Goal: Information Seeking & Learning: Learn about a topic

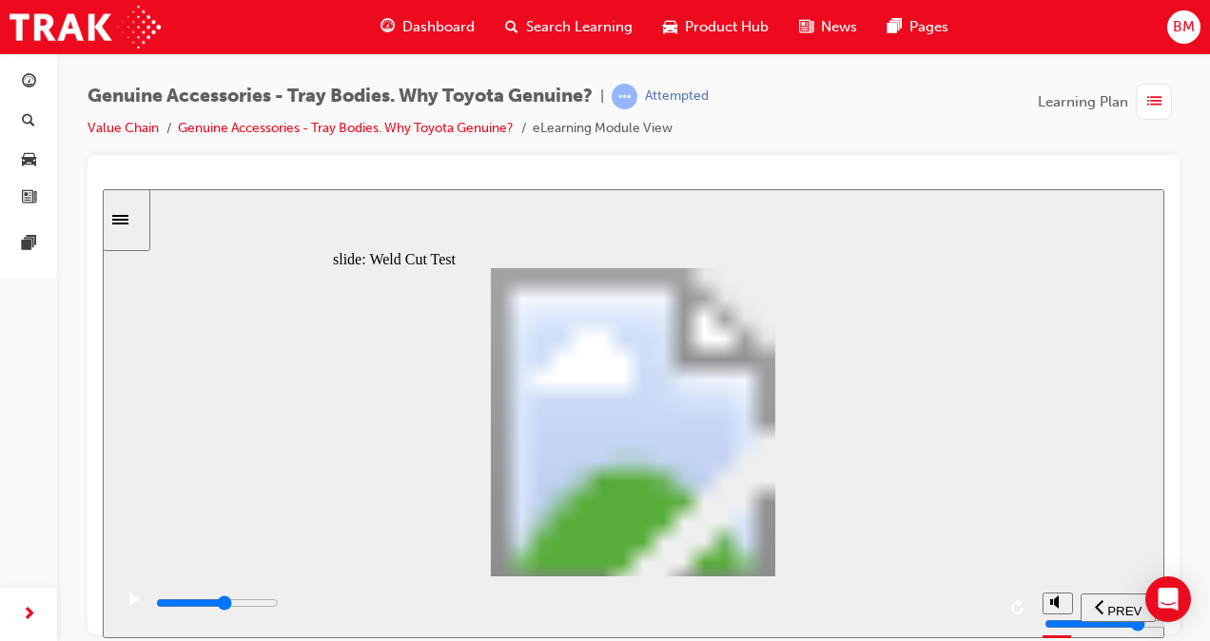
click at [129, 601] on icon "play/pause" at bounding box center [134, 598] width 10 height 12
click at [129, 600] on icon "play/pause" at bounding box center [134, 598] width 10 height 12
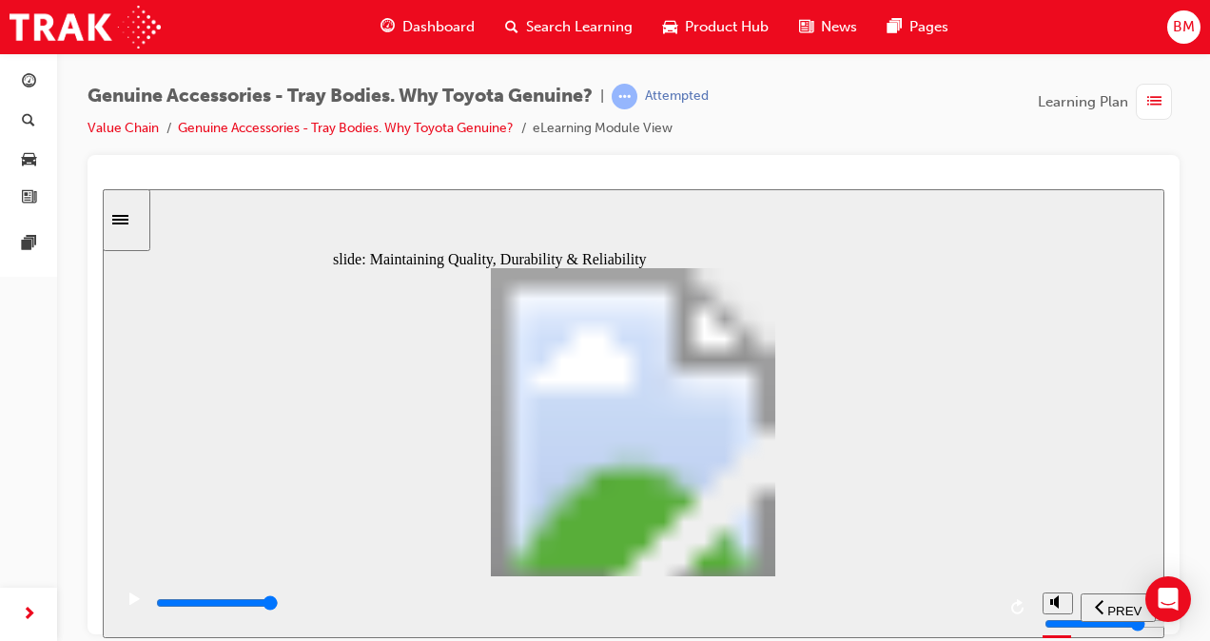
type input "10000"
radio input "true"
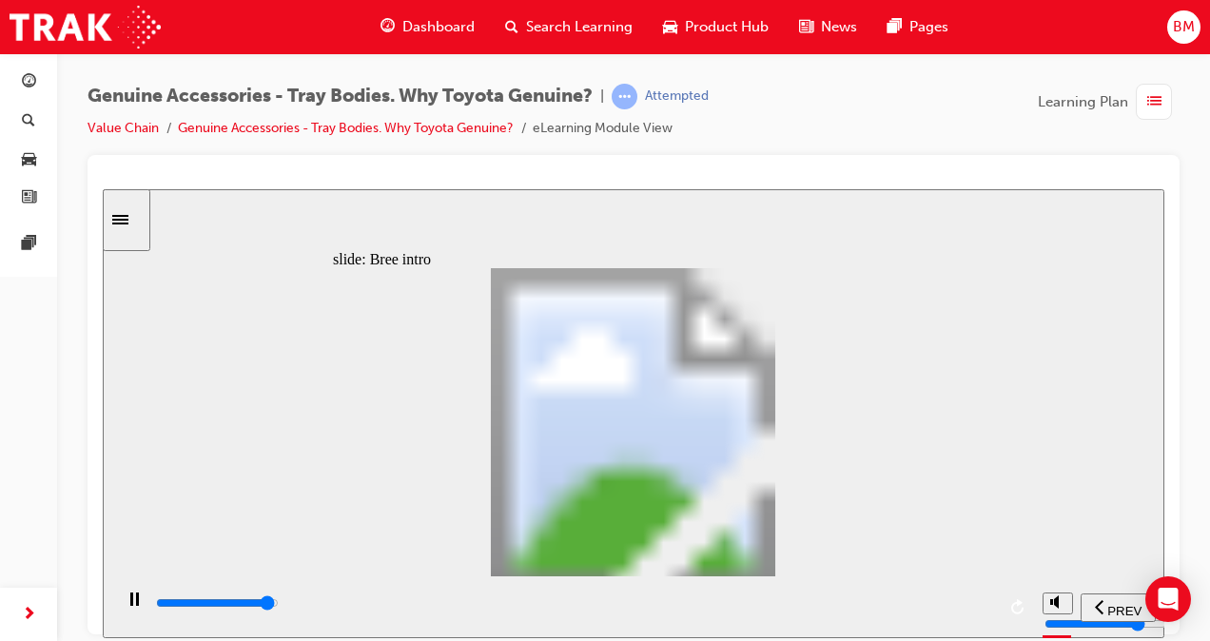
type input "0"
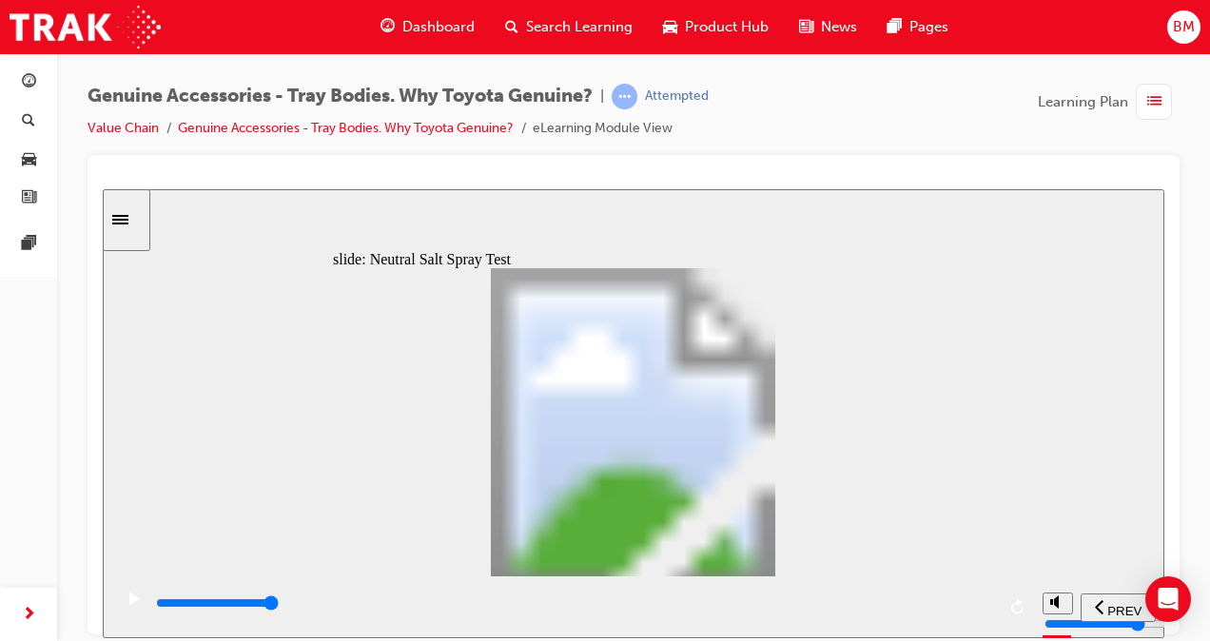
type input "1"
drag, startPoint x: 439, startPoint y: 478, endPoint x: 478, endPoint y: 477, distance: 38.1
type input "6300"
type input "5"
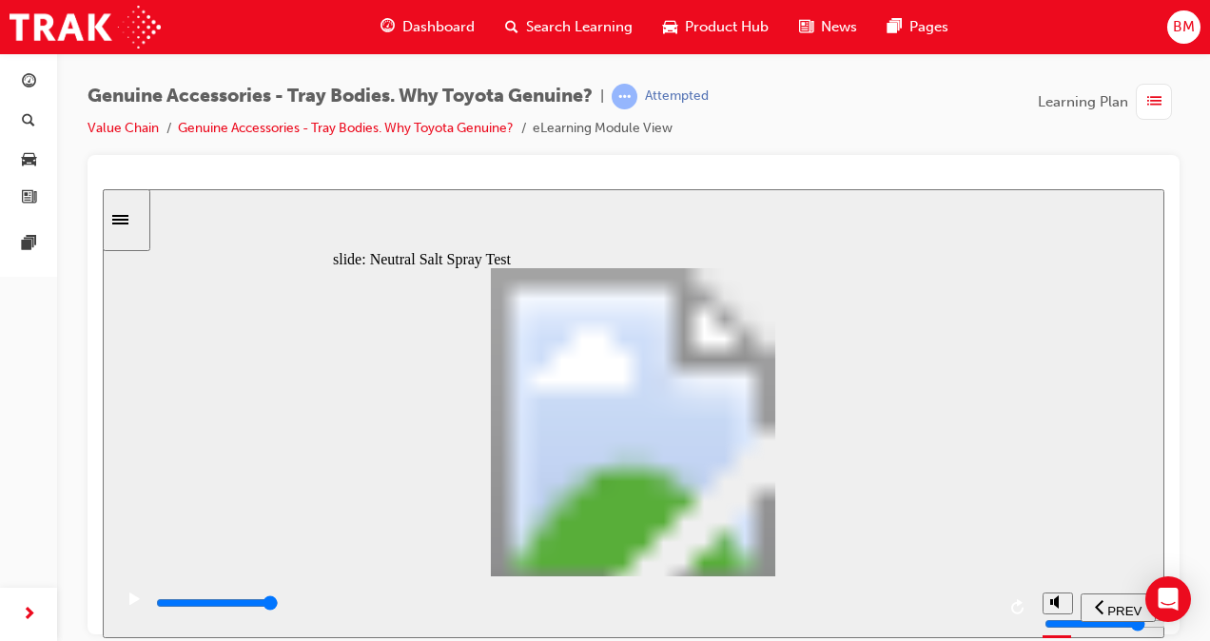
type input "100"
type input "6"
drag, startPoint x: 478, startPoint y: 473, endPoint x: 648, endPoint y: 465, distance: 170.4
type input "8000"
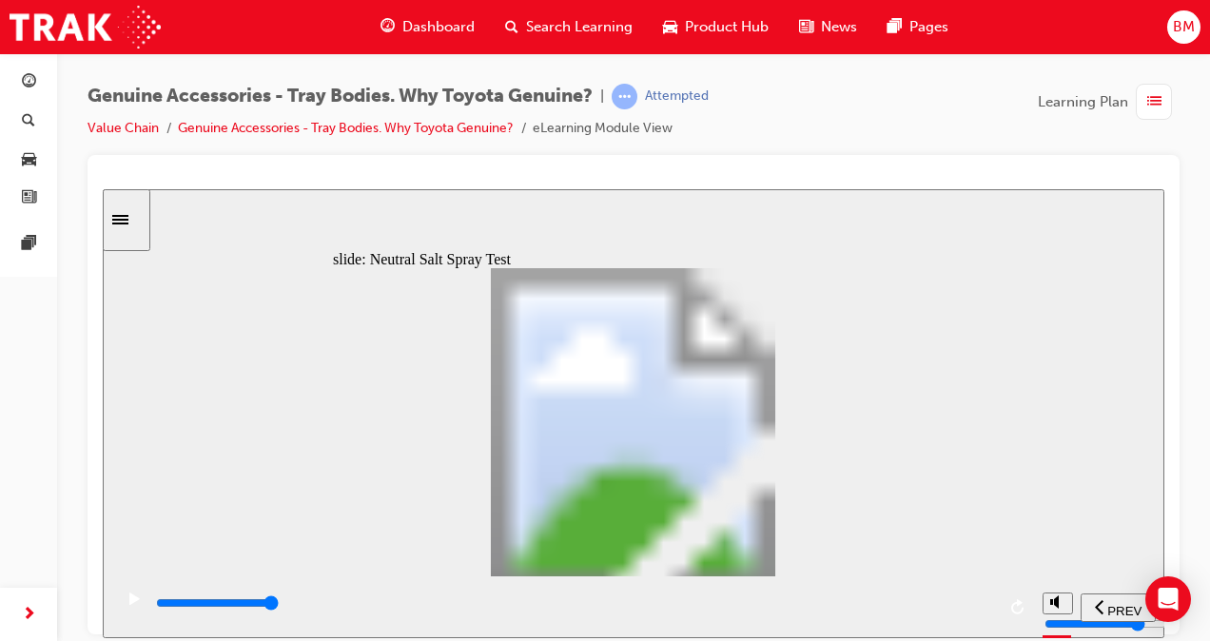
type input "7"
type input "100"
type input "8"
drag, startPoint x: 643, startPoint y: 473, endPoint x: 706, endPoint y: 474, distance: 62.8
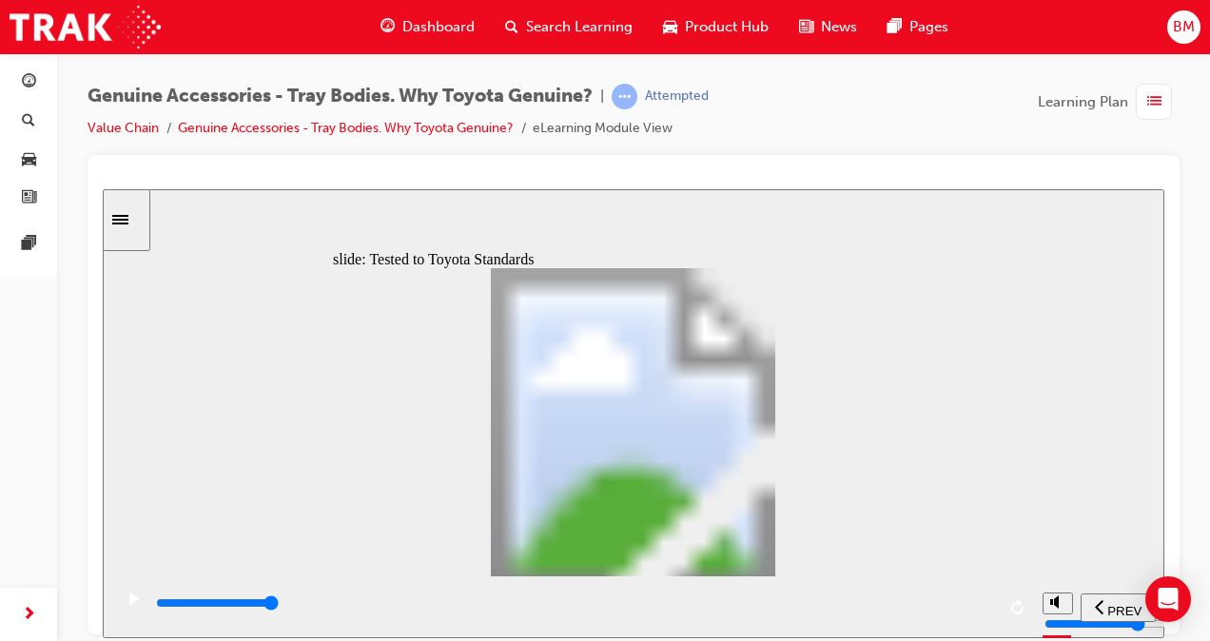
type input "12100"
radio input "true"
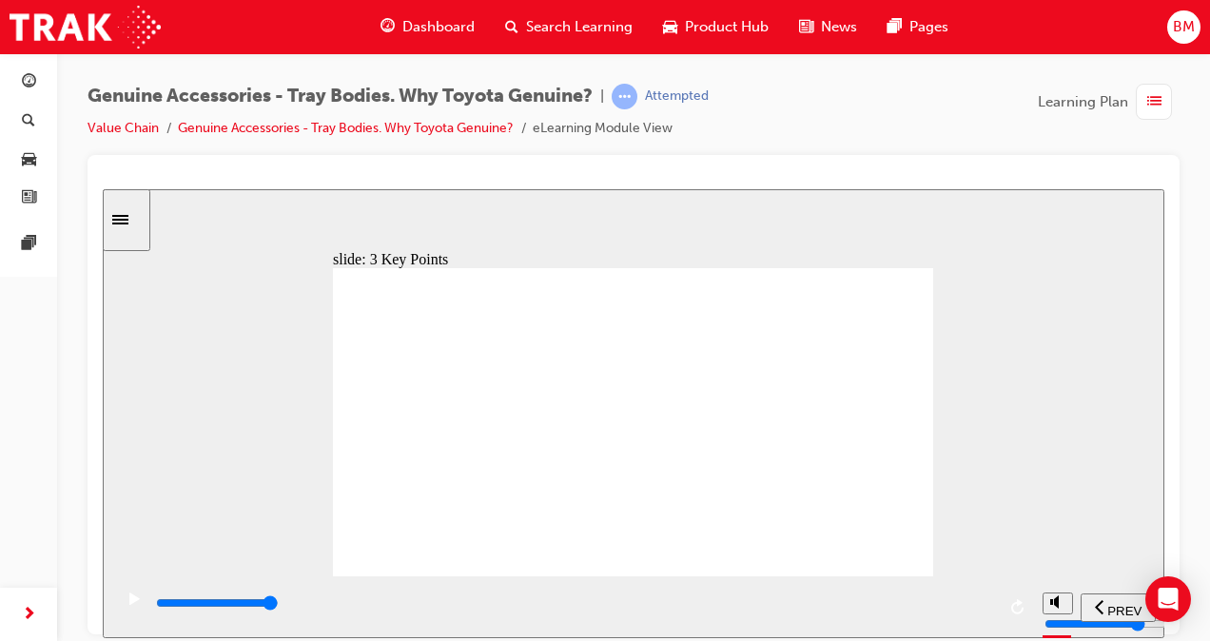
type input "8100"
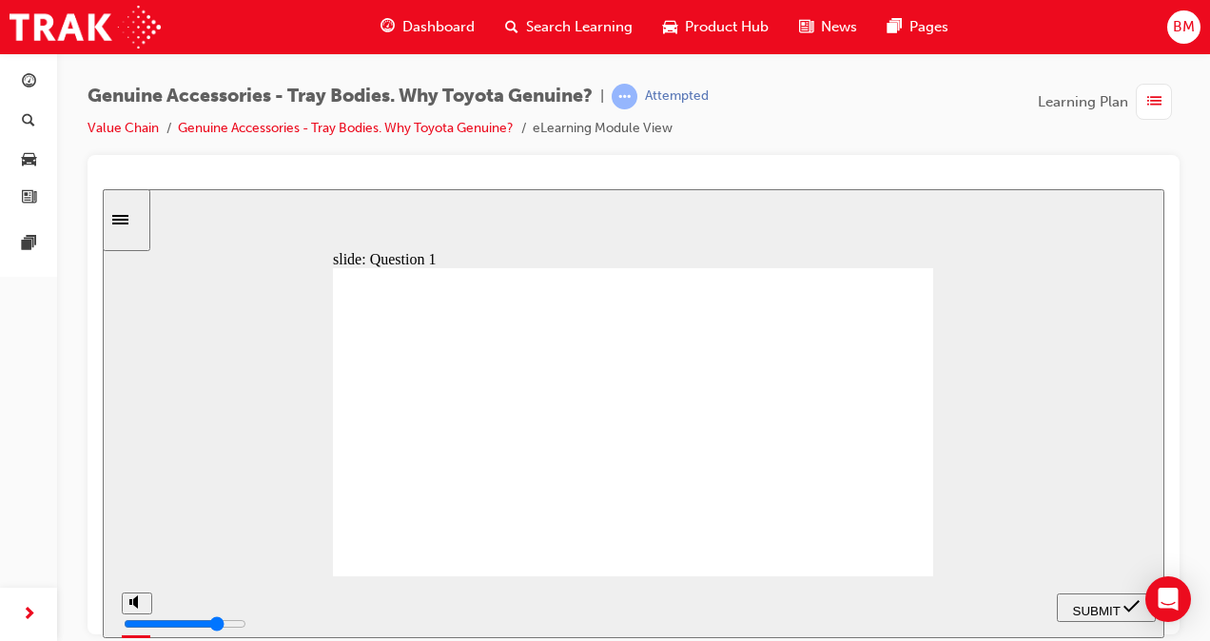
radio input "true"
click at [1109, 603] on span "SUBMIT" at bounding box center [1097, 610] width 48 height 14
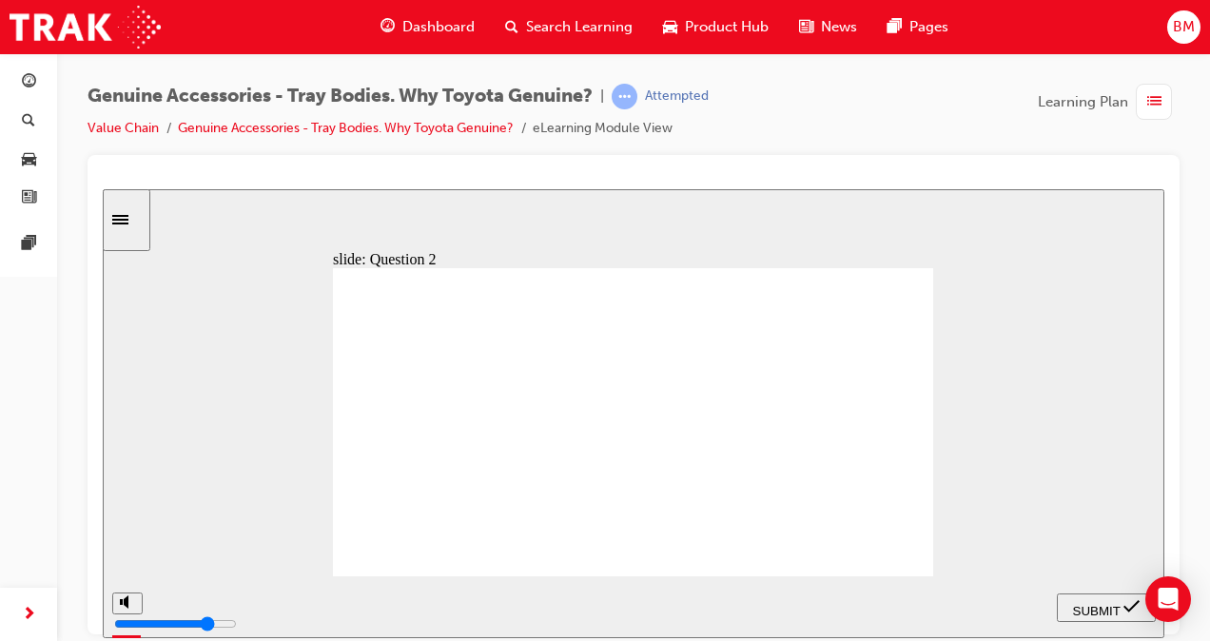
radio input "false"
radio input "true"
click at [1096, 597] on div "SUBMIT" at bounding box center [1106, 607] width 84 height 20
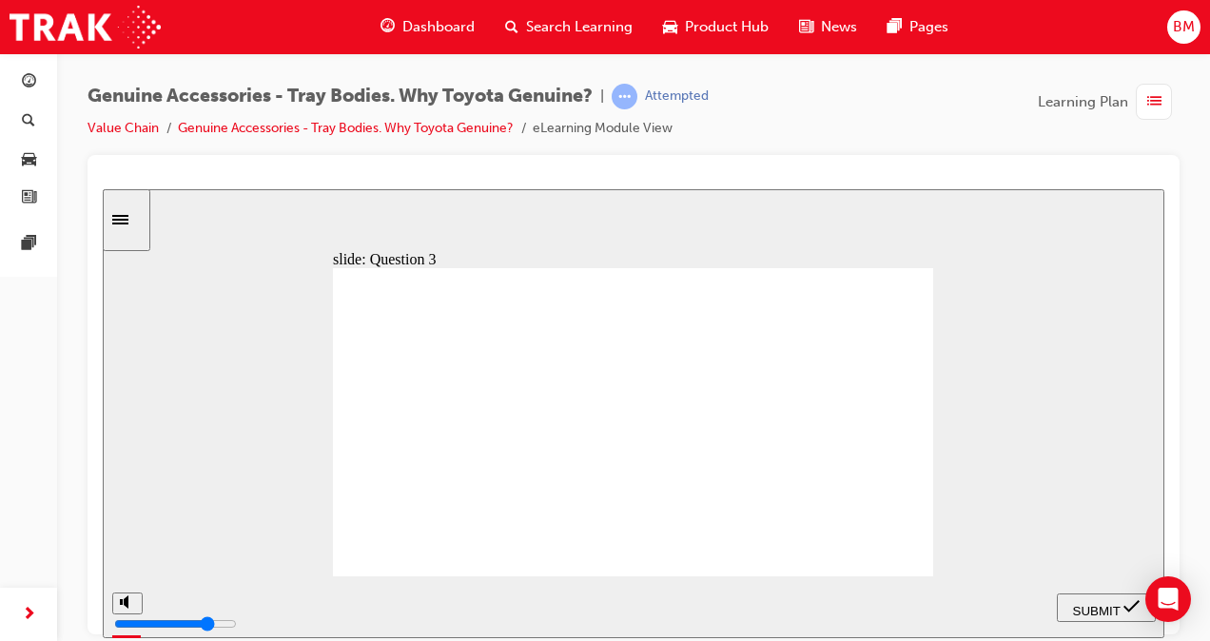
radio input "true"
click at [1091, 603] on span "SUBMIT" at bounding box center [1097, 610] width 48 height 14
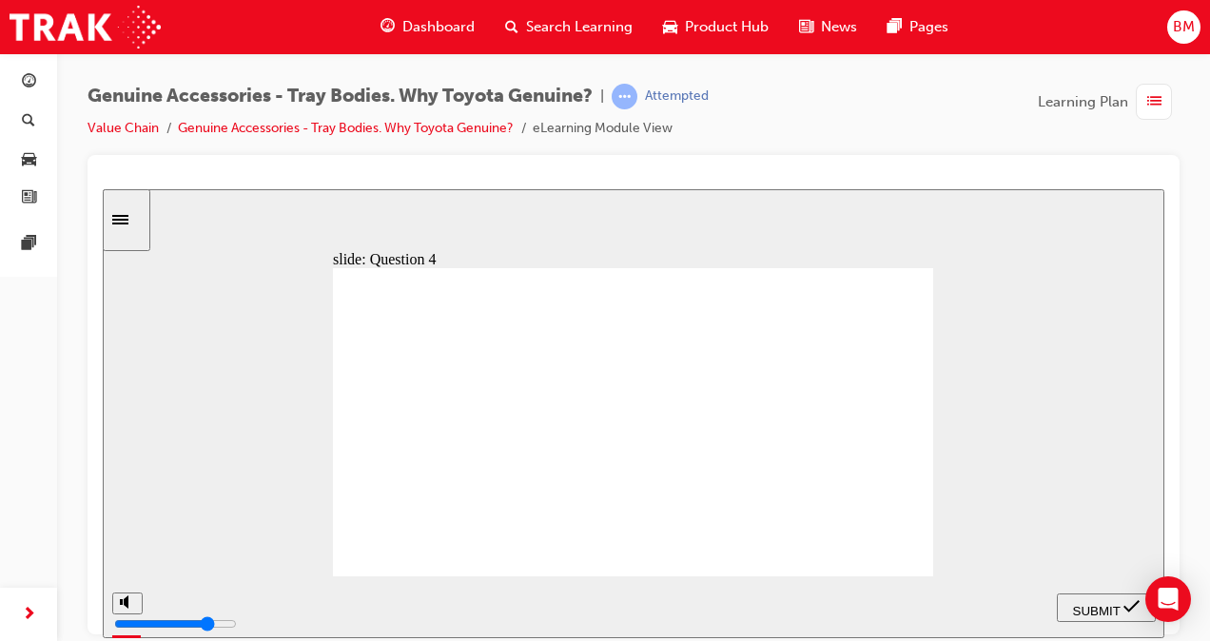
radio input "true"
click at [1083, 605] on span "SUBMIT" at bounding box center [1097, 610] width 48 height 14
radio input "true"
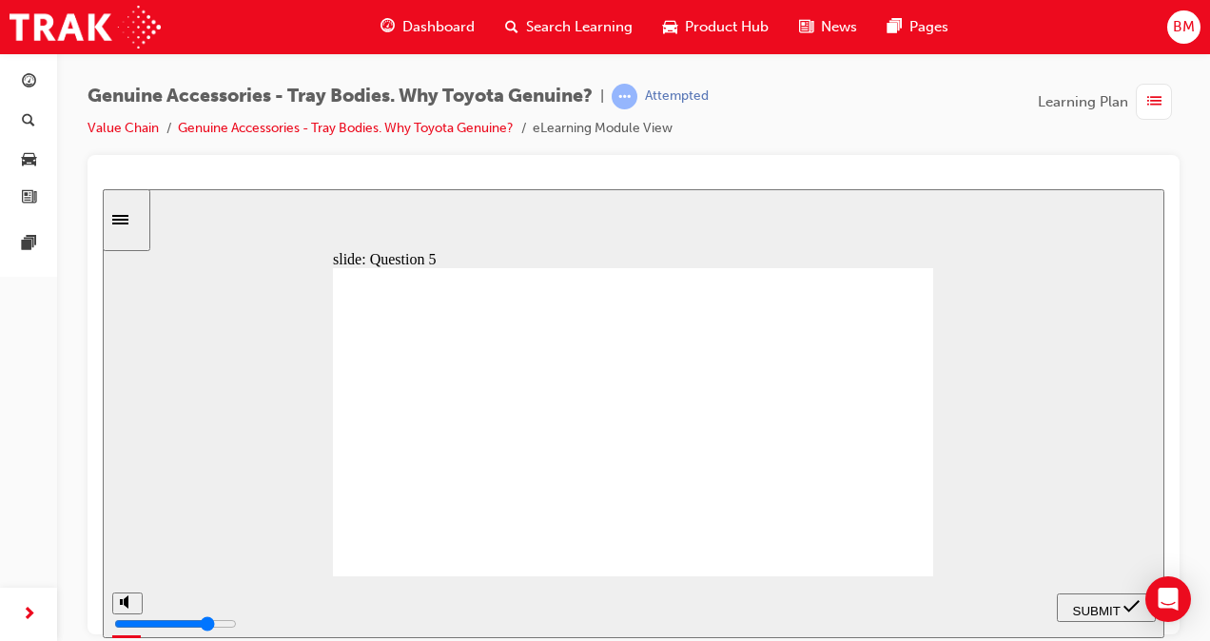
click at [1110, 611] on span "SUBMIT" at bounding box center [1097, 610] width 48 height 14
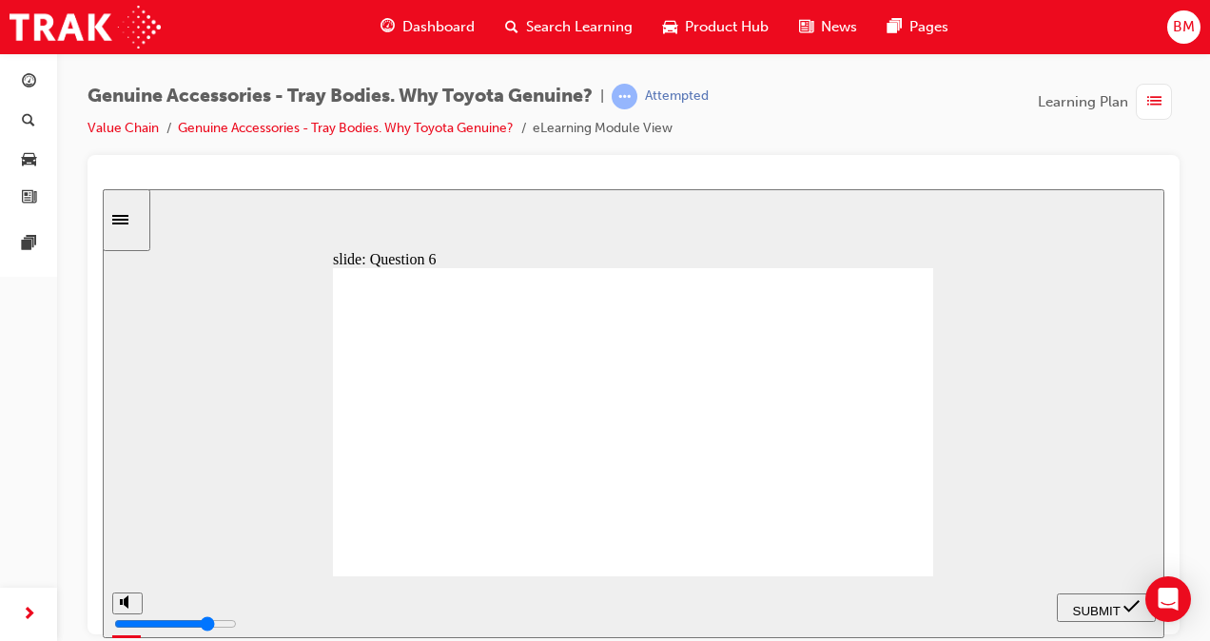
radio input "false"
radio input "true"
click at [1081, 603] on span "SUBMIT" at bounding box center [1097, 610] width 48 height 14
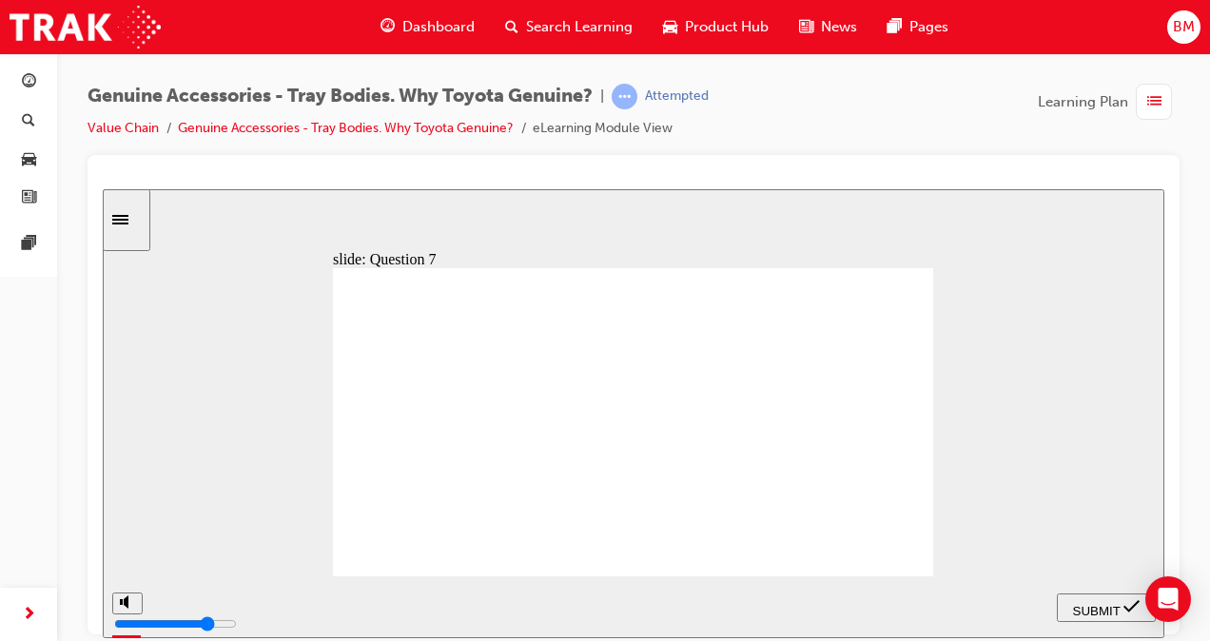
radio input "true"
click at [1115, 603] on span "SUBMIT" at bounding box center [1097, 610] width 48 height 14
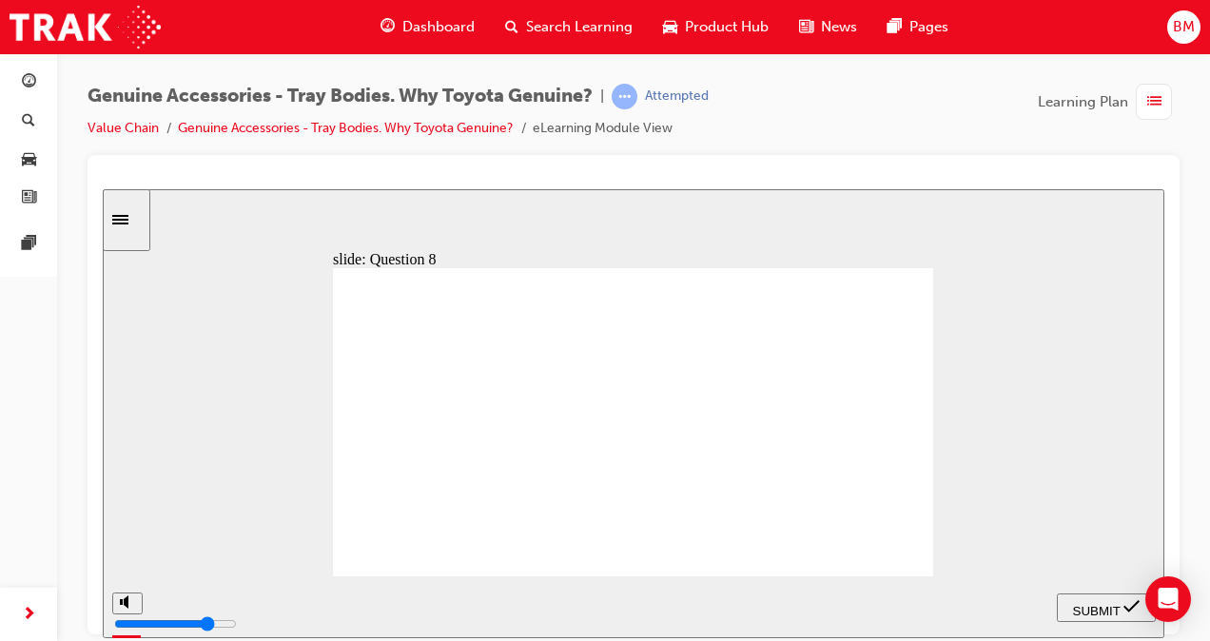
radio input "false"
radio input "true"
click at [1109, 603] on span "SUBMIT" at bounding box center [1097, 610] width 48 height 14
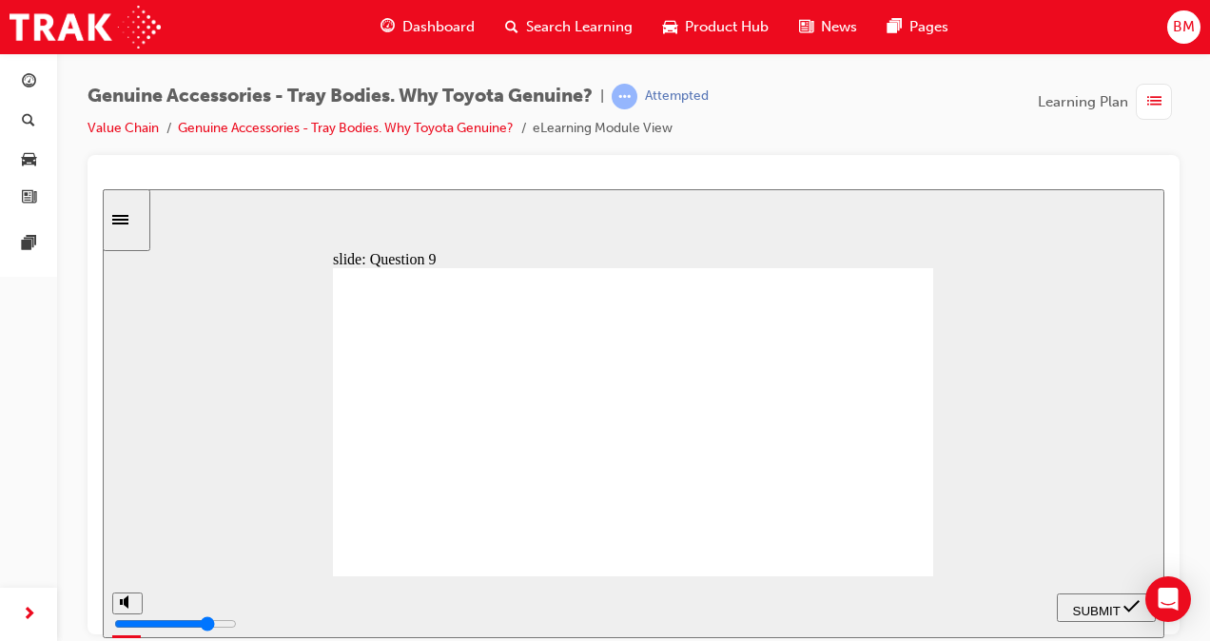
radio input "true"
click at [1092, 603] on span "SUBMIT" at bounding box center [1097, 610] width 48 height 14
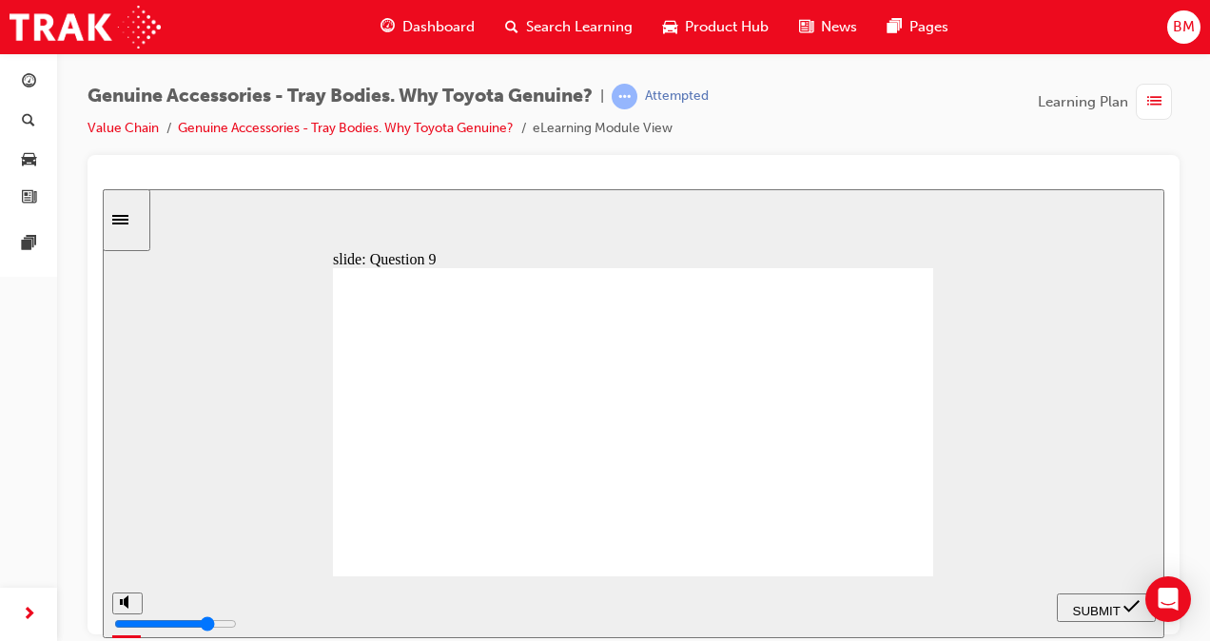
radio input "false"
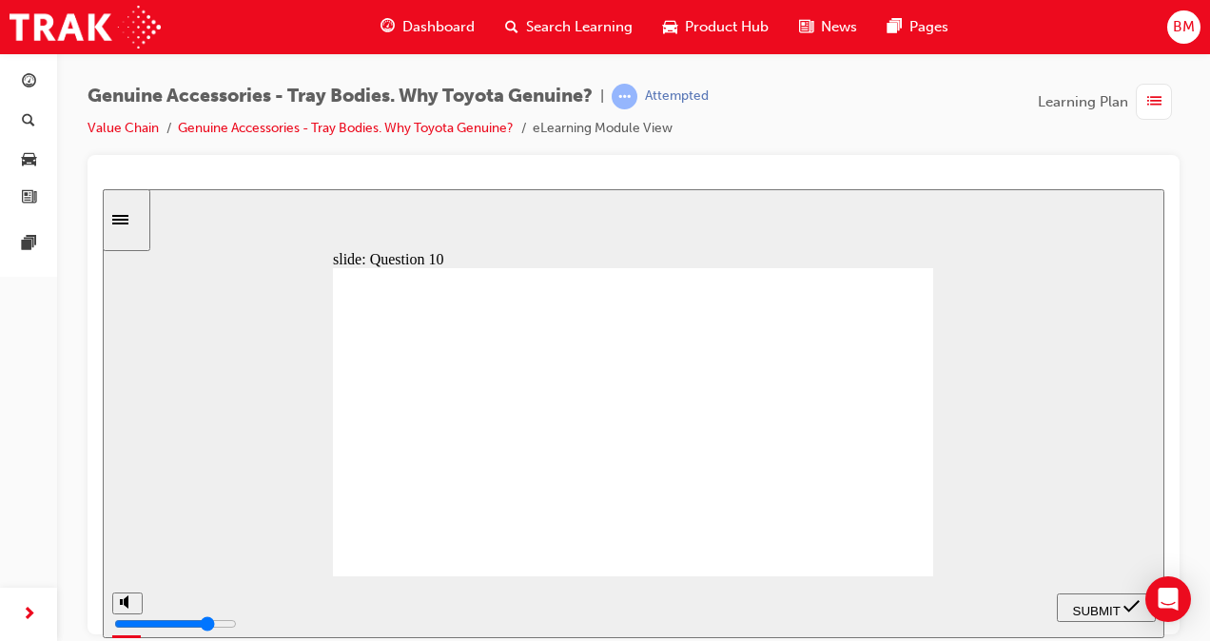
radio input "false"
radio input "true"
click at [1086, 598] on div "SUBMIT" at bounding box center [1106, 607] width 84 height 20
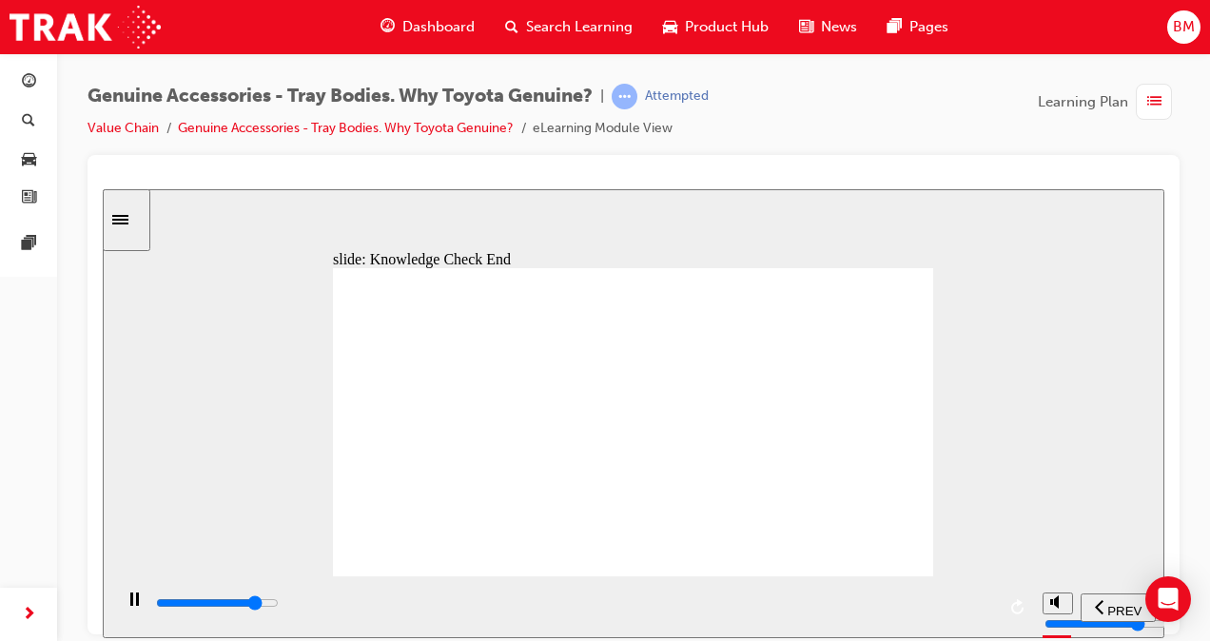
type input "21500"
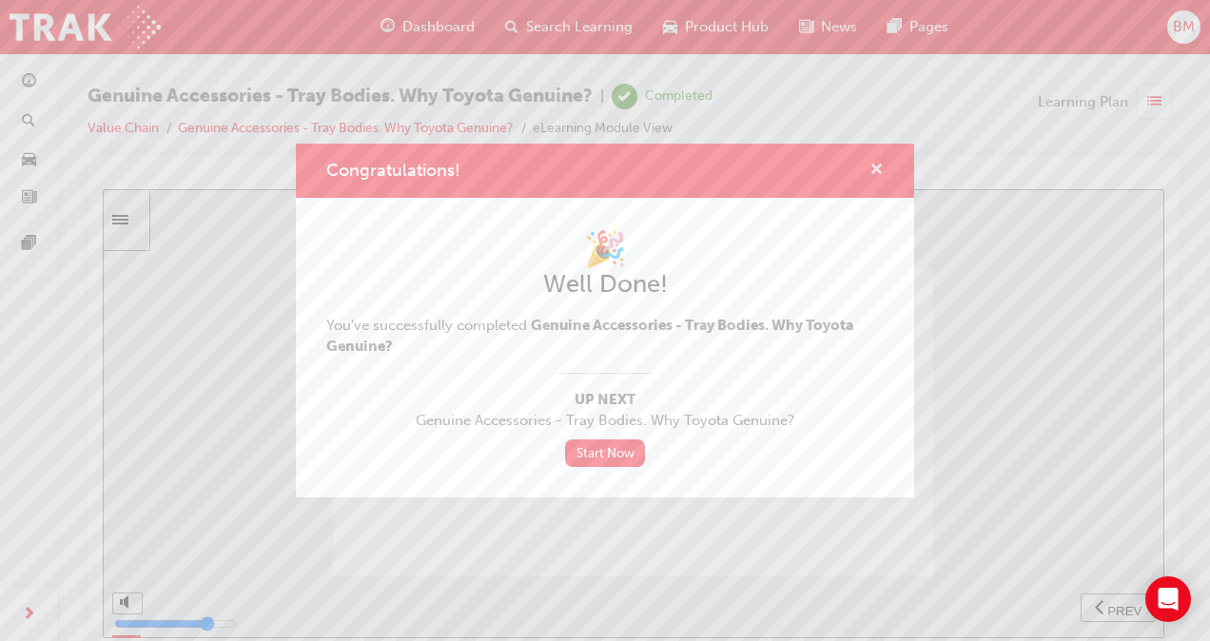
click at [873, 164] on span "cross-icon" at bounding box center [876, 171] width 14 height 17
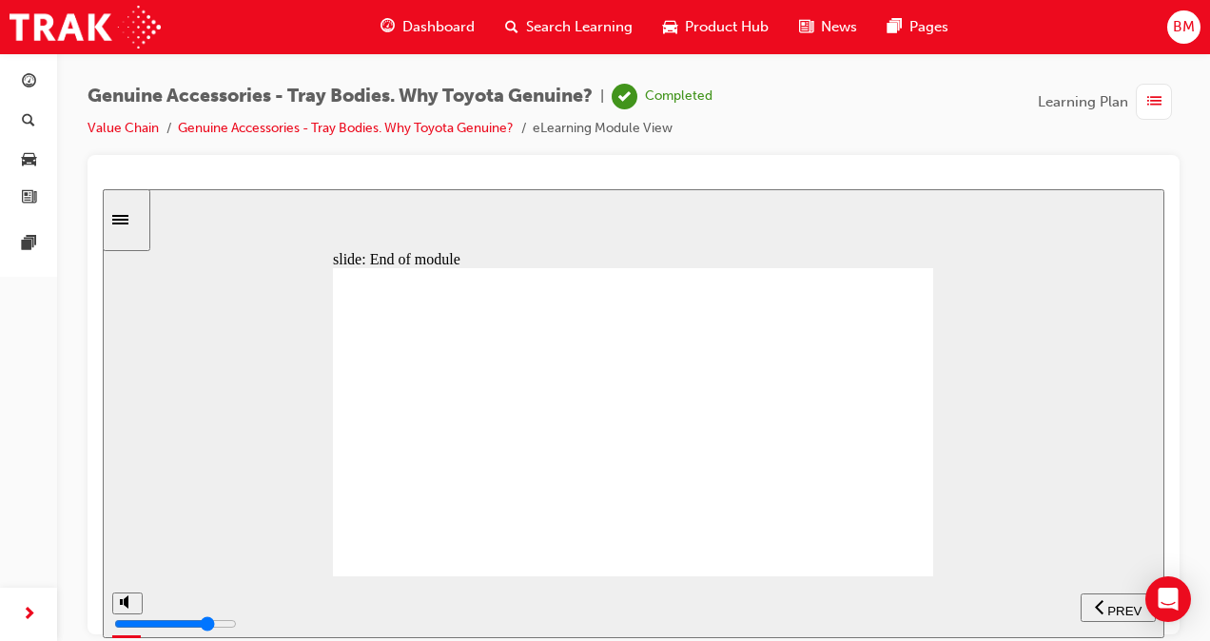
click at [119, 119] on li "Value Chain" at bounding box center [133, 129] width 90 height 22
click at [120, 127] on link "Value Chain" at bounding box center [123, 128] width 71 height 16
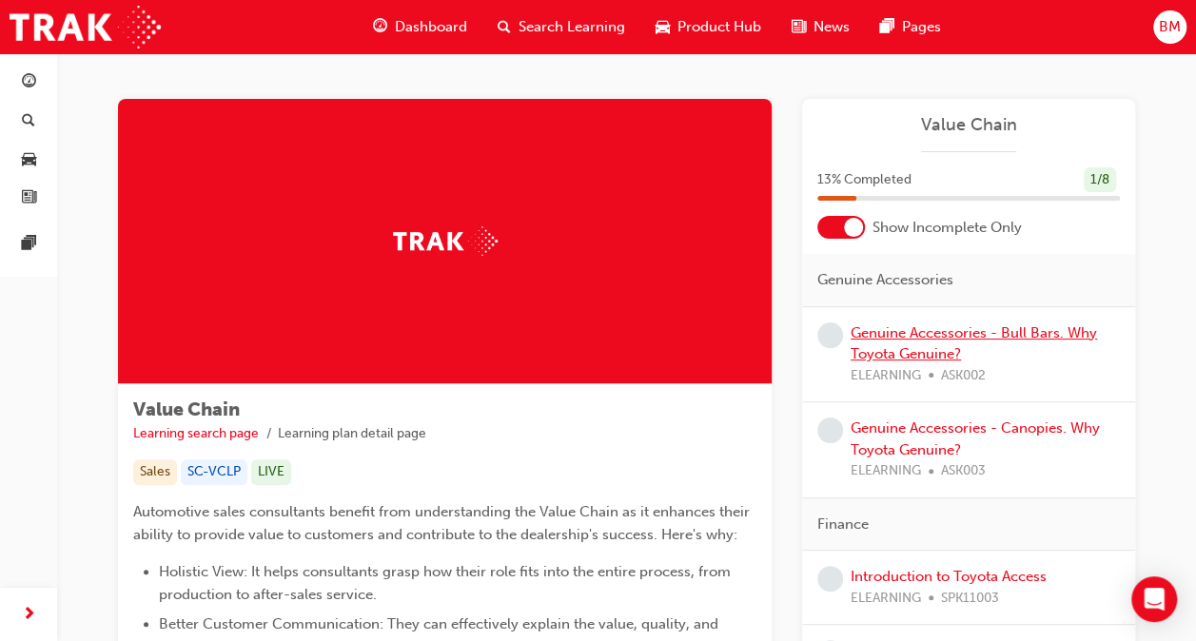
click at [902, 333] on link "Genuine Accessories - Bull Bars. Why Toyota Genuine?" at bounding box center [973, 343] width 246 height 39
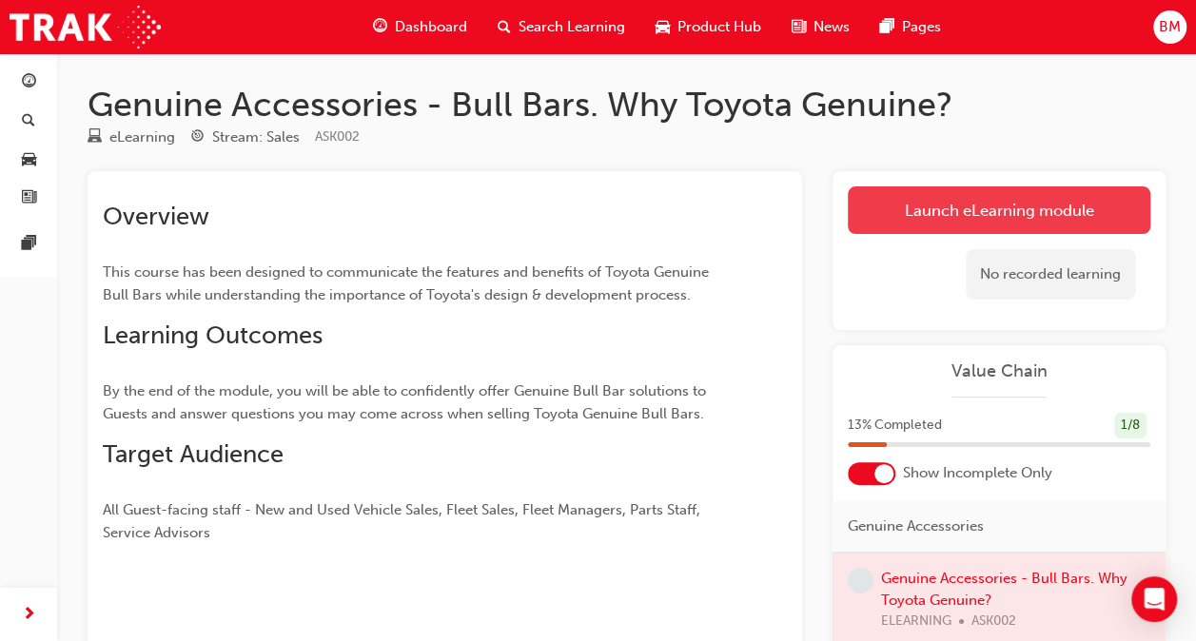
click at [900, 205] on link "Launch eLearning module" at bounding box center [999, 210] width 302 height 48
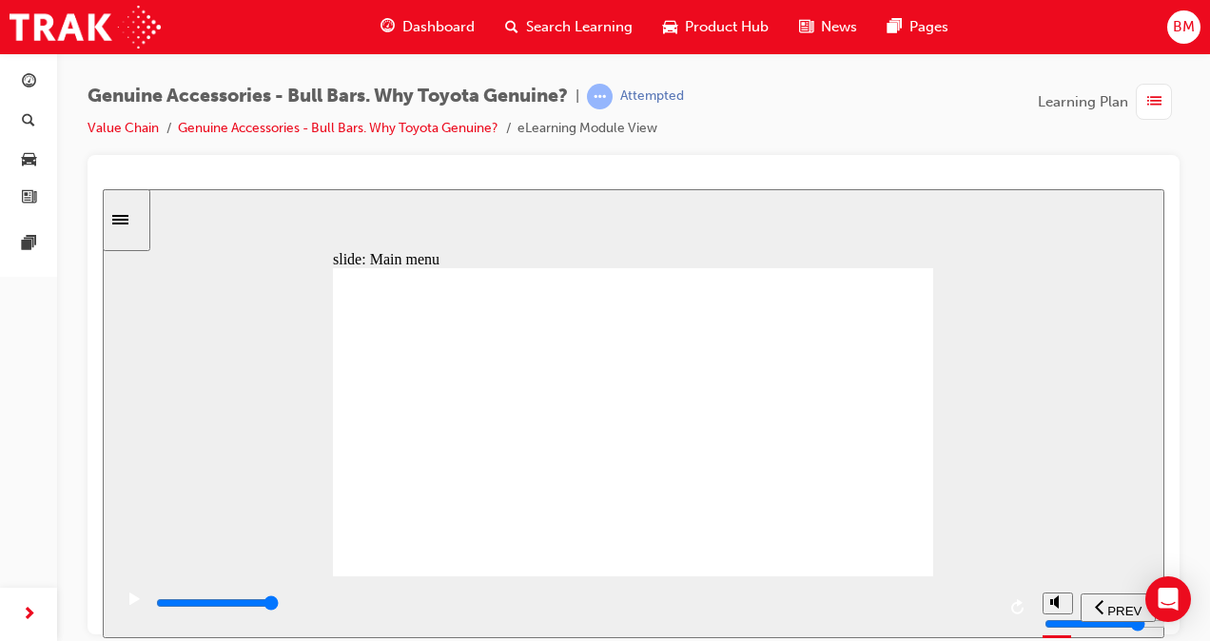
type input "10900"
click at [130, 604] on rect "play/pause" at bounding box center [131, 598] width 3 height 13
